Goal: Information Seeking & Learning: Learn about a topic

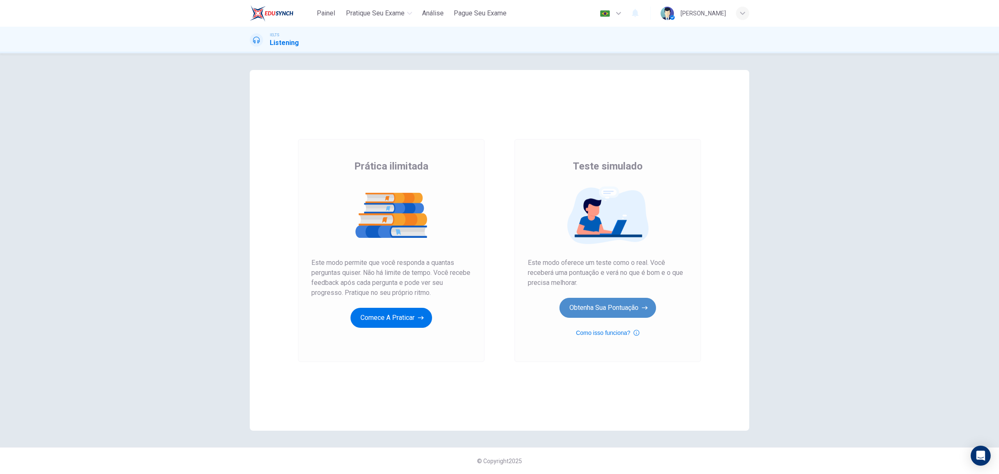
click at [637, 309] on button "Obtenha sua pontuação" at bounding box center [607, 308] width 97 height 20
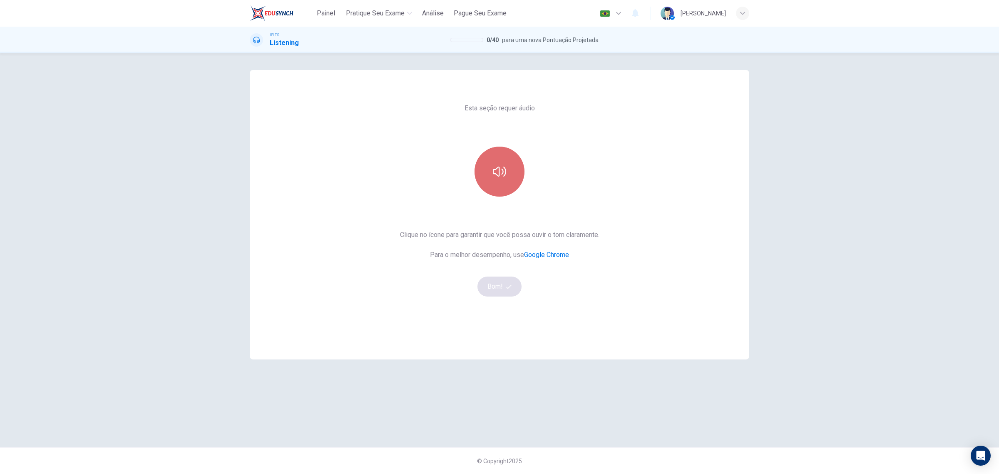
click at [500, 171] on icon "button" at bounding box center [499, 171] width 13 height 13
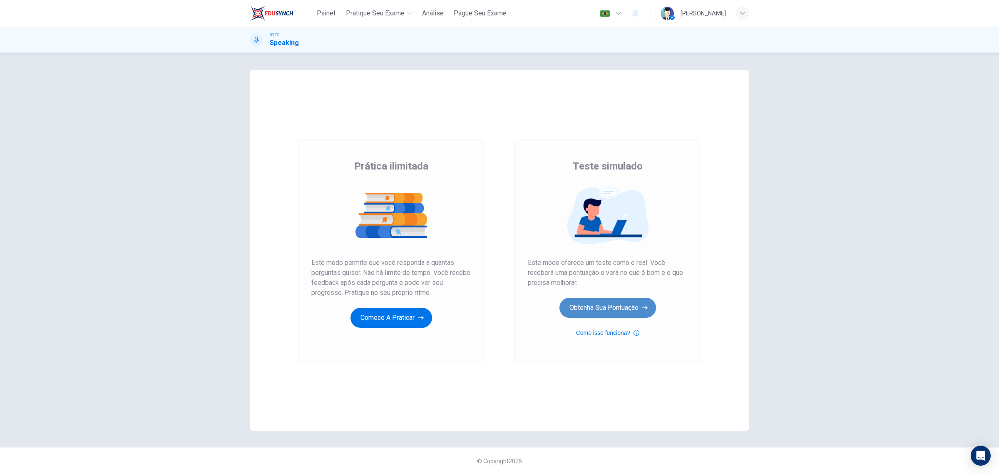
click at [625, 307] on button "Obtenha sua pontuação" at bounding box center [607, 308] width 97 height 20
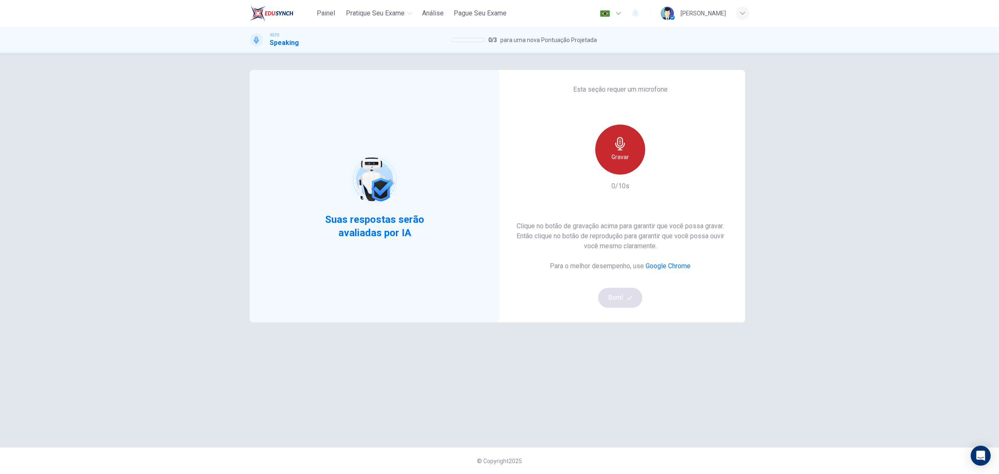
click at [625, 148] on icon "button" at bounding box center [619, 143] width 13 height 13
click at [606, 152] on div "Parar" at bounding box center [620, 149] width 50 height 50
click at [616, 300] on button "Bom!" at bounding box center [620, 298] width 45 height 20
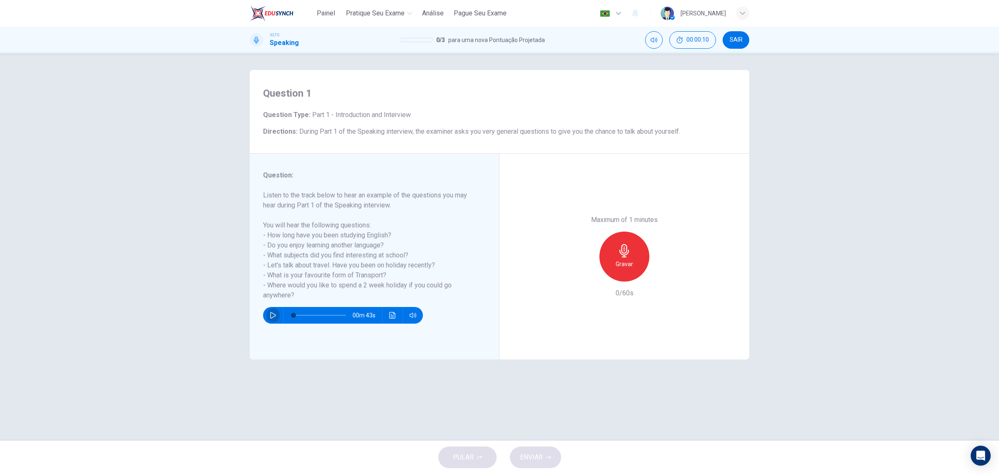
click at [273, 312] on icon "button" at bounding box center [273, 315] width 7 height 7
type input "0"
click at [627, 256] on icon "button" at bounding box center [624, 250] width 13 height 13
drag, startPoint x: 669, startPoint y: 279, endPoint x: 654, endPoint y: 270, distance: 17.6
click at [654, 270] on div "Gravar" at bounding box center [624, 256] width 90 height 50
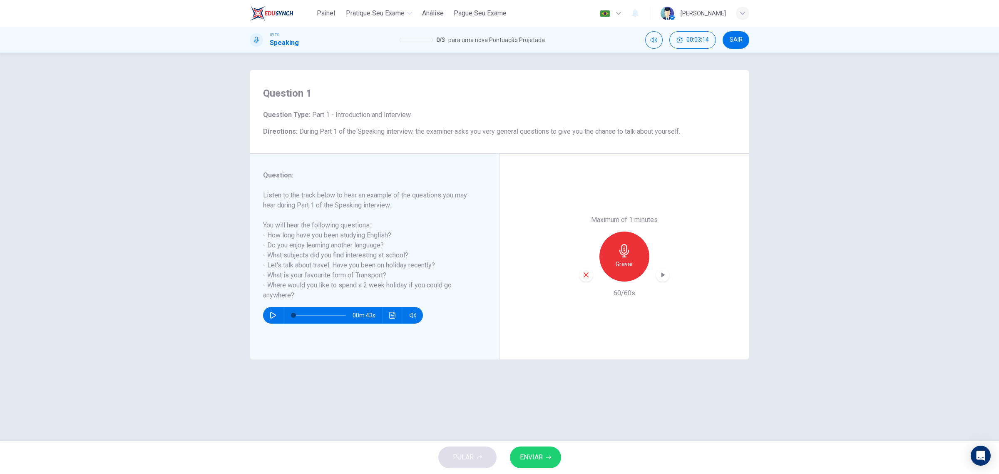
click at [661, 273] on icon "button" at bounding box center [663, 274] width 4 height 5
click at [519, 465] on button "ENVIAR" at bounding box center [535, 457] width 51 height 22
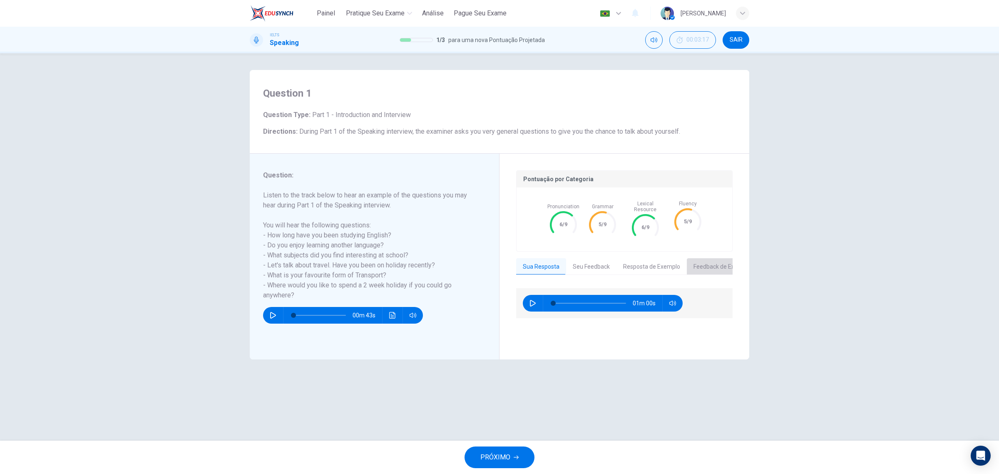
click at [705, 262] on button "Feedback de Exemplo" at bounding box center [722, 266] width 71 height 17
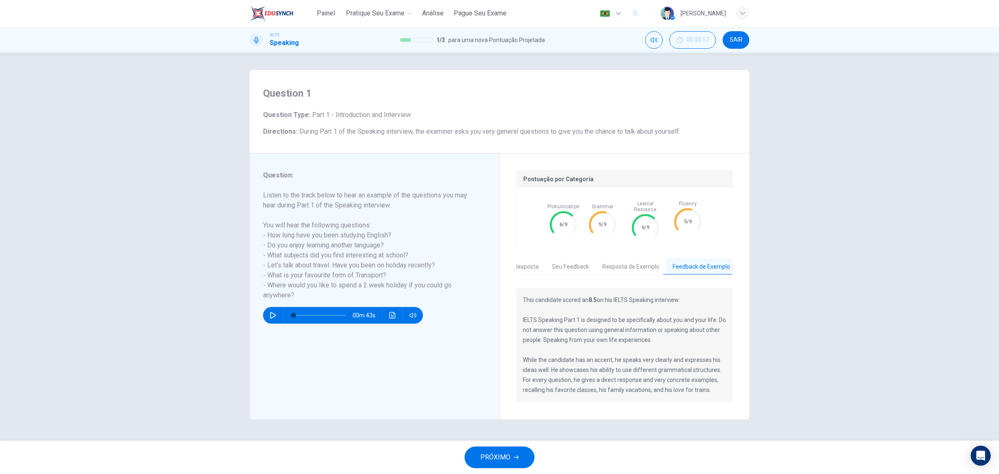
scroll to position [0, 21]
click at [586, 260] on button "Seu Feedback" at bounding box center [570, 266] width 50 height 17
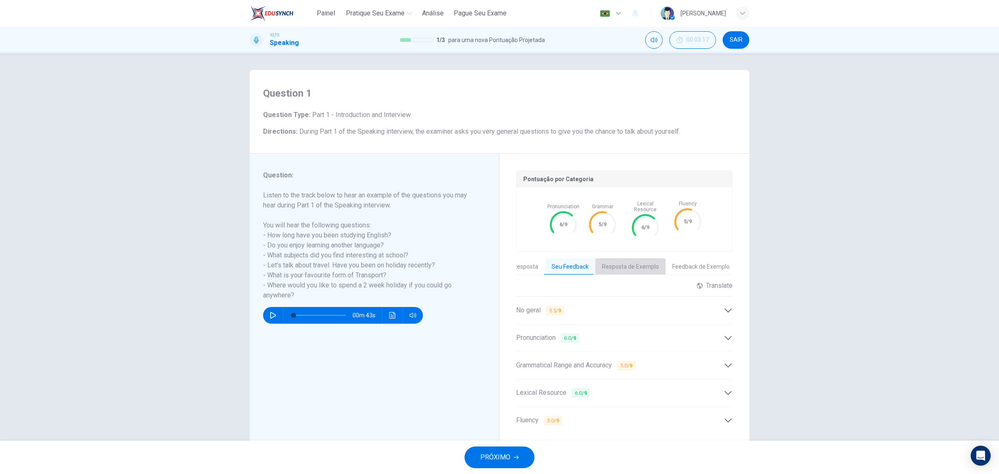
click at [623, 258] on button "Resposta de Exemplo" at bounding box center [630, 266] width 70 height 17
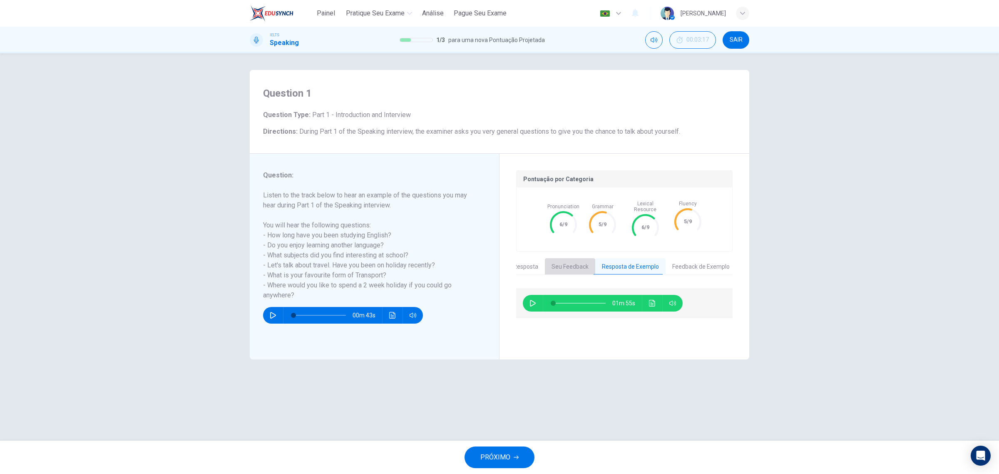
click at [574, 258] on button "Seu Feedback" at bounding box center [570, 266] width 50 height 17
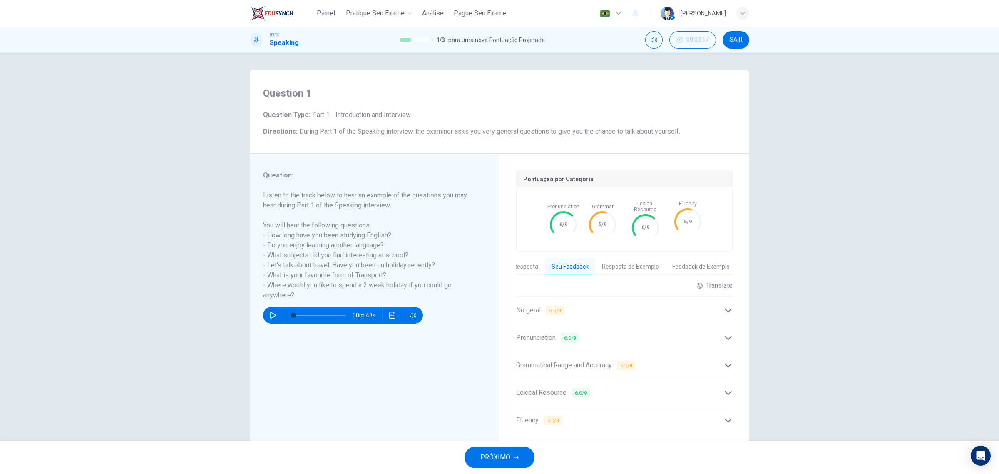
click at [630, 327] on div "Pronunciation 6.0 / 9" at bounding box center [624, 337] width 216 height 20
click at [658, 411] on div "Grammatical Range and Accuracy 5.0 / 9" at bounding box center [624, 421] width 216 height 20
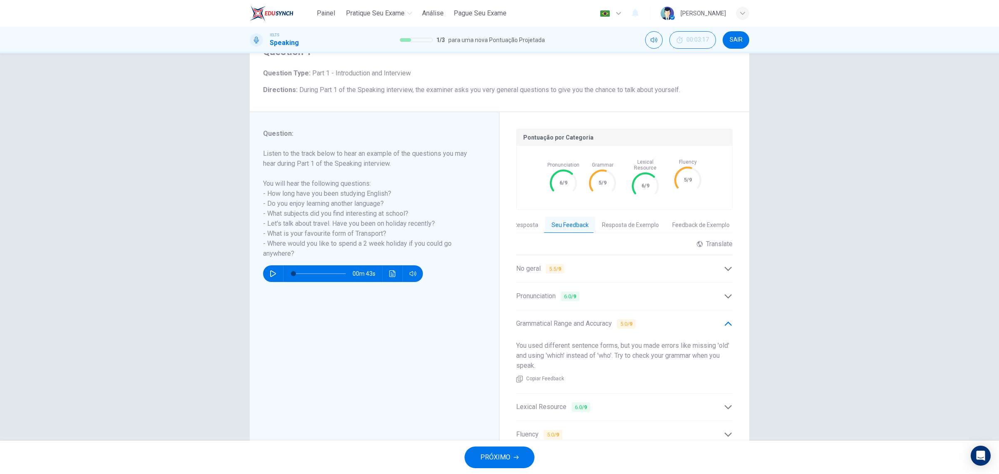
scroll to position [42, 0]
click at [642, 402] on div "Lexical Resource 6.0 / 9" at bounding box center [620, 406] width 208 height 10
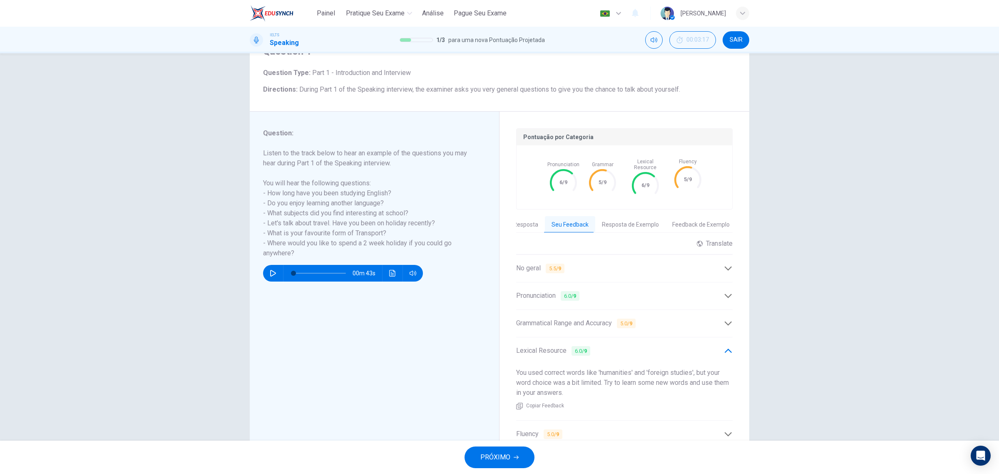
scroll to position [78, 0]
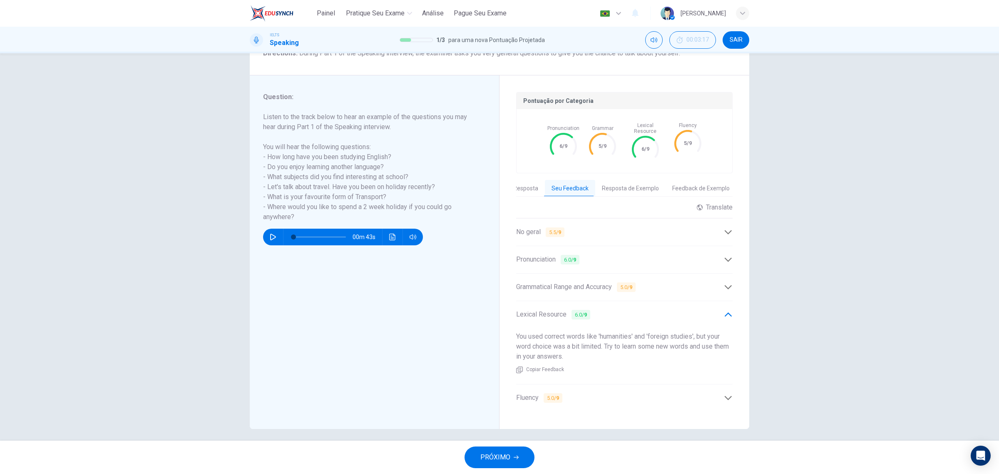
click at [646, 396] on div "Fluency 5.0 / 9" at bounding box center [620, 397] width 208 height 10
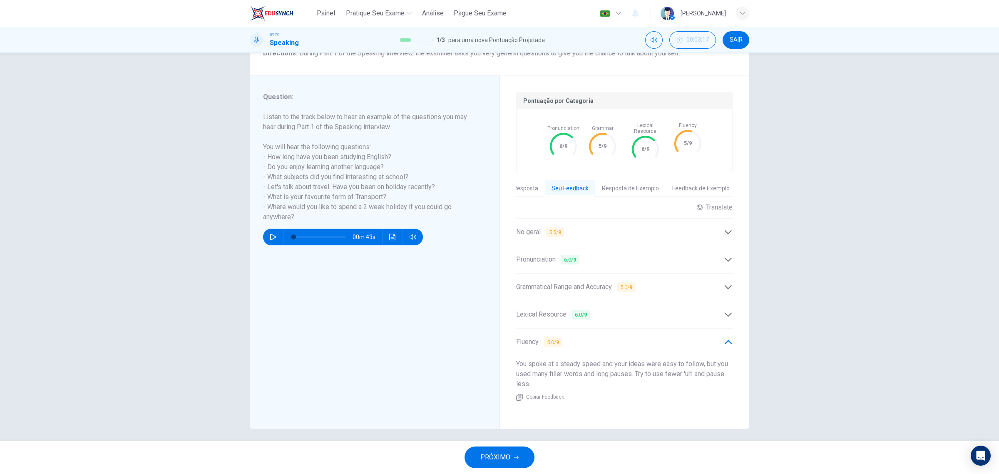
scroll to position [0, 0]
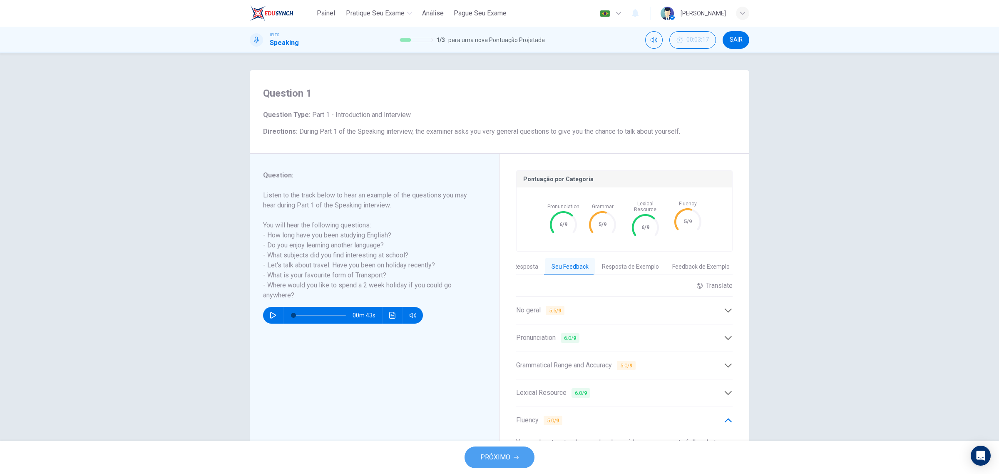
click at [519, 456] on button "PRÓXIMO" at bounding box center [499, 457] width 70 height 22
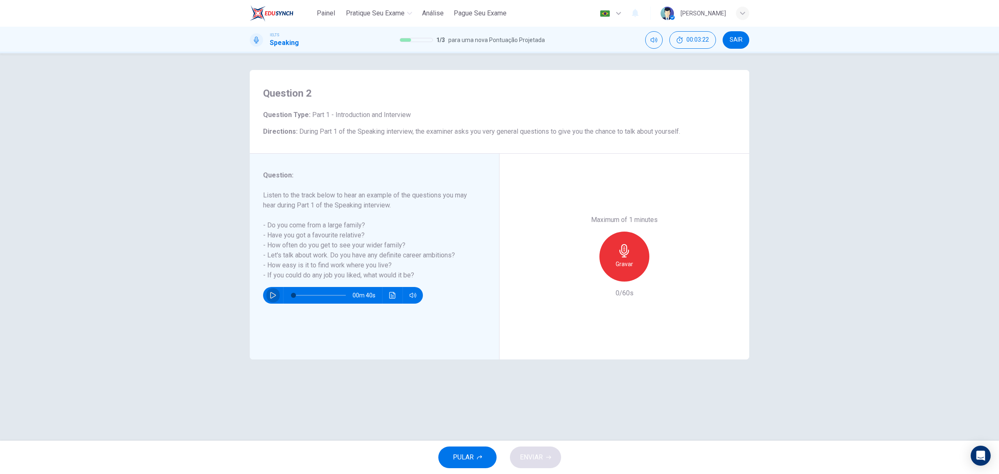
click at [268, 294] on button "button" at bounding box center [272, 295] width 13 height 17
type input "0"
click at [614, 260] on div "Gravar" at bounding box center [624, 256] width 50 height 50
click at [539, 446] on button "ENVIAR" at bounding box center [535, 457] width 51 height 22
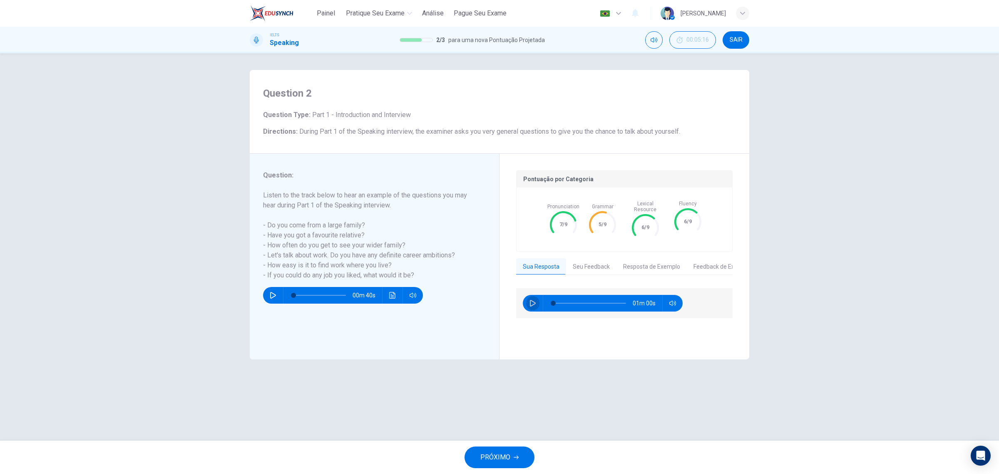
click at [528, 300] on button "button" at bounding box center [532, 303] width 13 height 17
type input "2"
click at [598, 261] on button "Seu Feedback" at bounding box center [591, 266] width 50 height 17
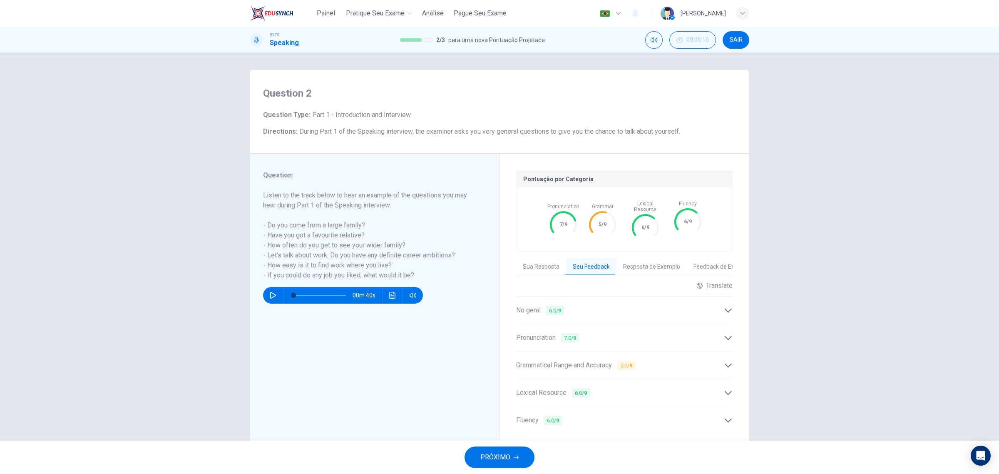
click at [671, 365] on div "Grammatical Range and Accuracy 5.0 / 9" at bounding box center [620, 365] width 208 height 10
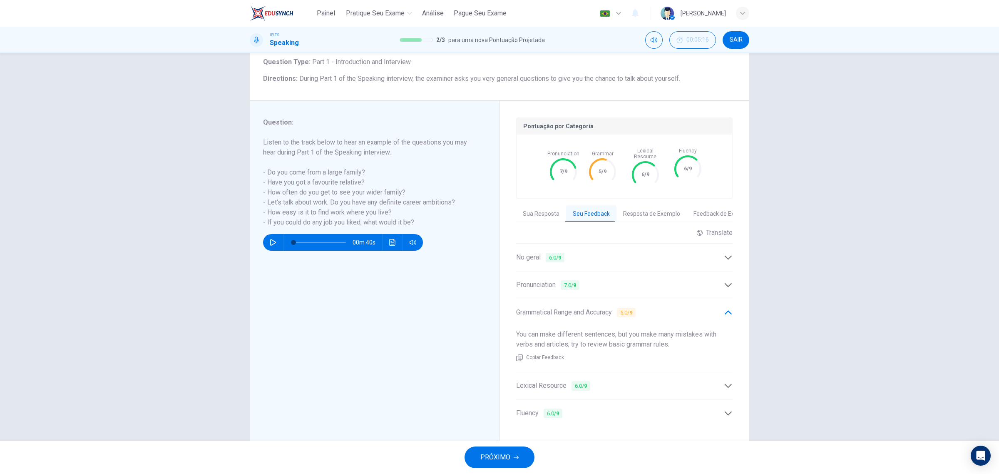
scroll to position [55, 0]
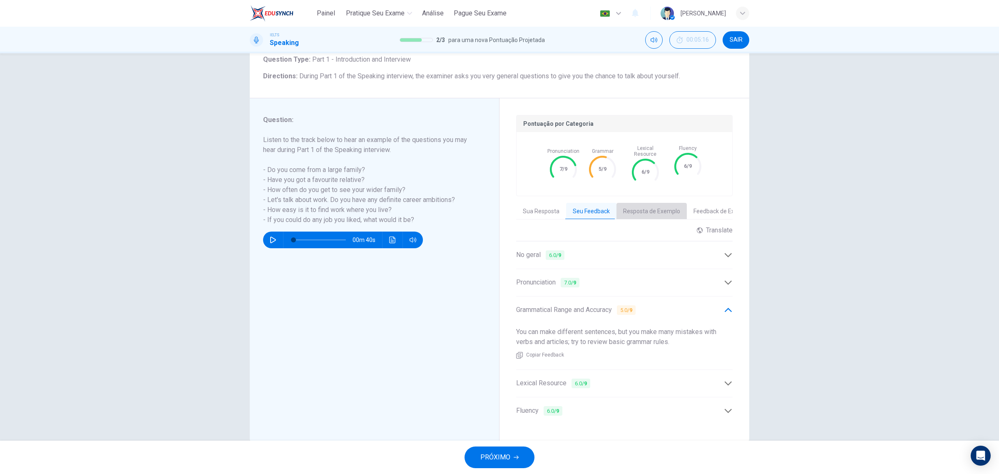
click at [640, 203] on button "Resposta de Exemplo" at bounding box center [651, 211] width 70 height 17
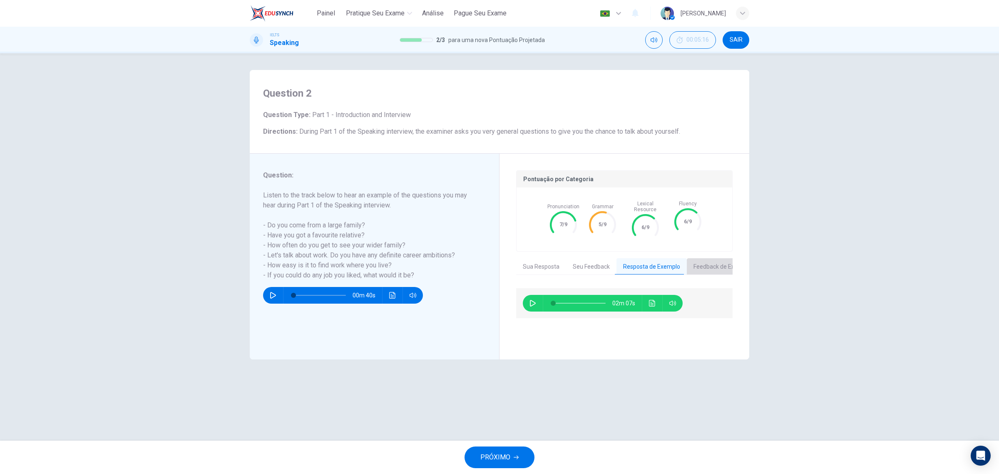
click at [702, 262] on button "Feedback de Exemplo" at bounding box center [722, 266] width 71 height 17
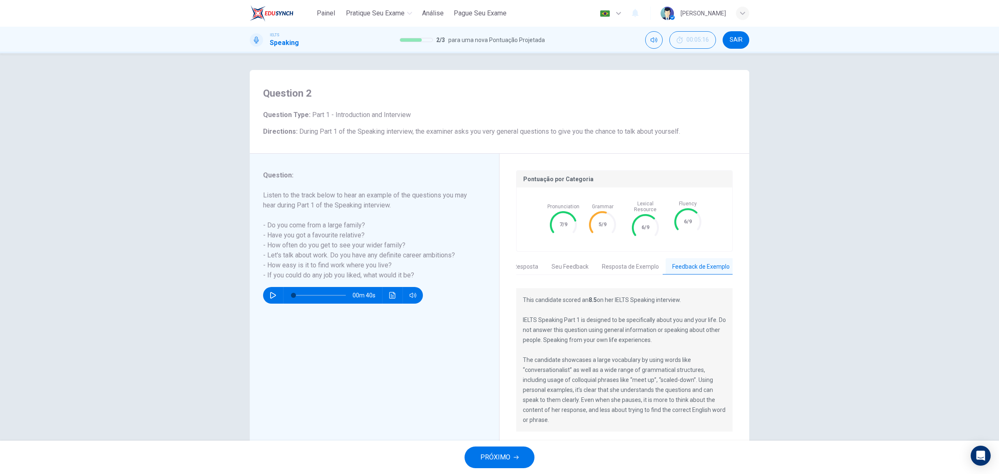
scroll to position [19, 0]
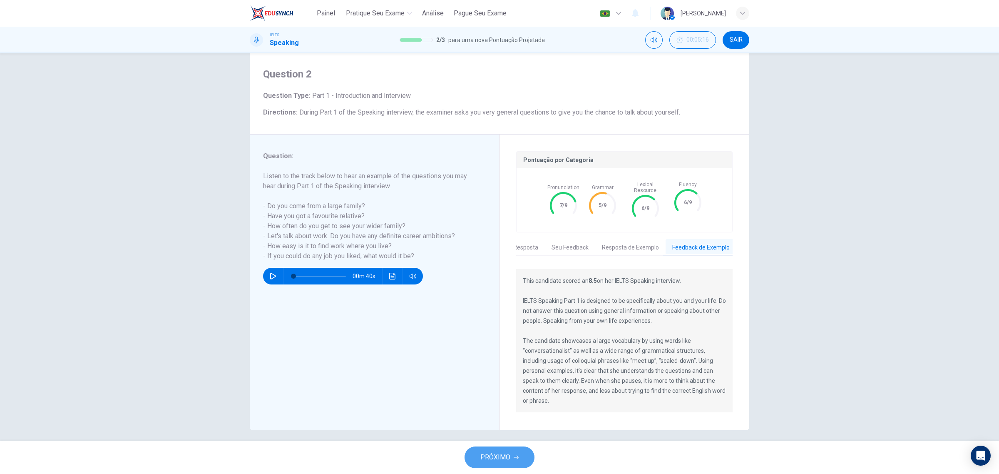
click at [506, 458] on span "PRÓXIMO" at bounding box center [495, 457] width 30 height 12
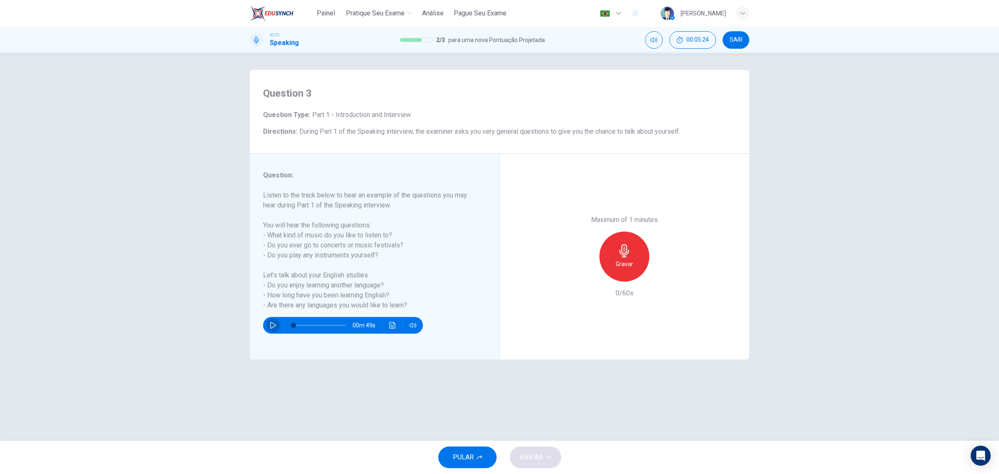
click at [270, 325] on icon "button" at bounding box center [273, 325] width 6 height 7
click at [623, 248] on icon "button" at bounding box center [624, 250] width 13 height 13
click at [587, 275] on icon "button" at bounding box center [585, 274] width 7 height 7
click at [623, 257] on div "Gravar" at bounding box center [624, 256] width 50 height 50
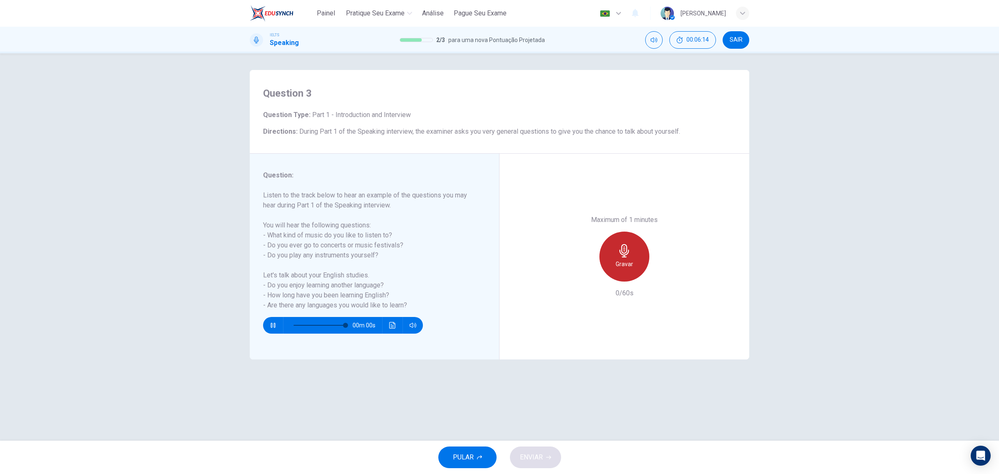
type input "0"
click at [543, 469] on div "PULAR ENVIAR" at bounding box center [499, 456] width 999 height 33
click at [539, 444] on div "PULAR ENVIAR" at bounding box center [499, 456] width 999 height 33
click at [531, 458] on span "ENVIAR" at bounding box center [531, 457] width 23 height 12
